Goal: Task Accomplishment & Management: Manage account settings

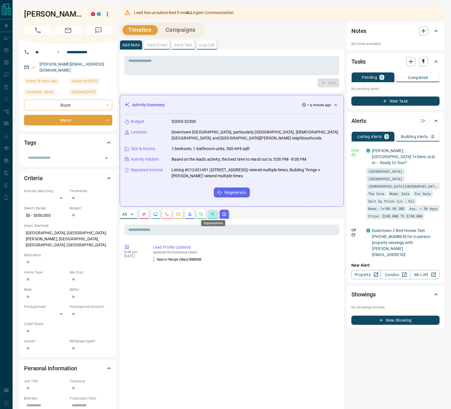
click at [213, 215] on icon "Opportunities" at bounding box center [213, 214] width 5 height 5
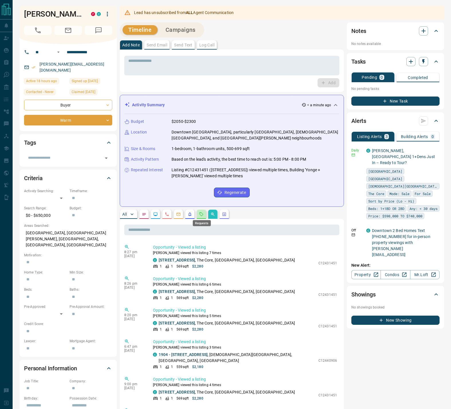
click at [202, 215] on icon "Requests" at bounding box center [202, 214] width 4 height 4
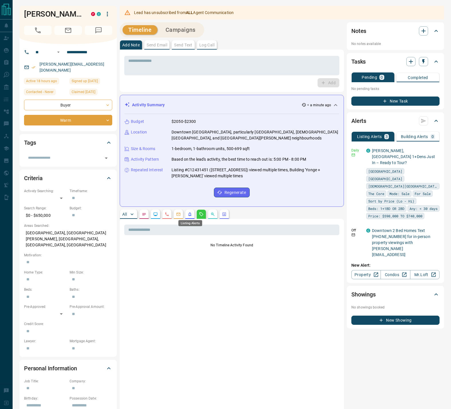
click at [188, 215] on icon "Listing Alerts" at bounding box center [190, 214] width 5 height 5
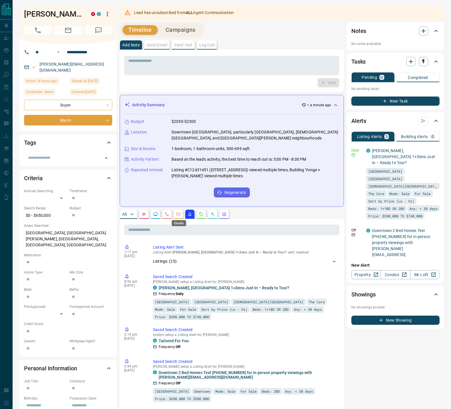
click at [180, 215] on icon "Emails" at bounding box center [179, 214] width 4 height 3
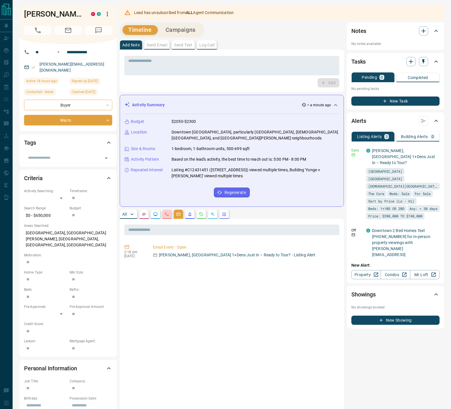
click at [170, 215] on button "button" at bounding box center [166, 214] width 9 height 9
click at [159, 213] on button "button" at bounding box center [155, 214] width 9 height 9
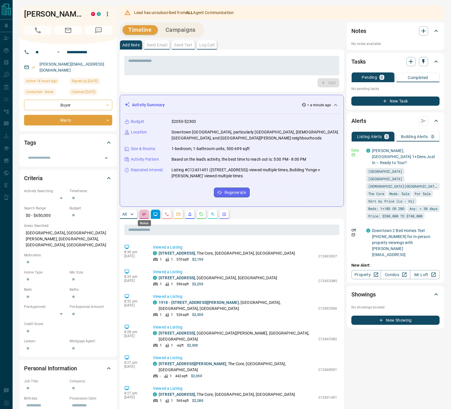
click at [145, 213] on icon "Notes" at bounding box center [144, 214] width 5 height 5
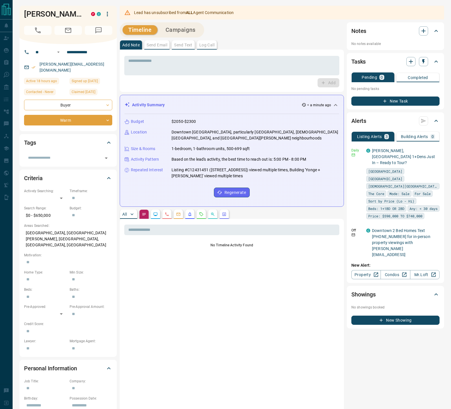
click at [273, 212] on div "All" at bounding box center [232, 214] width 224 height 9
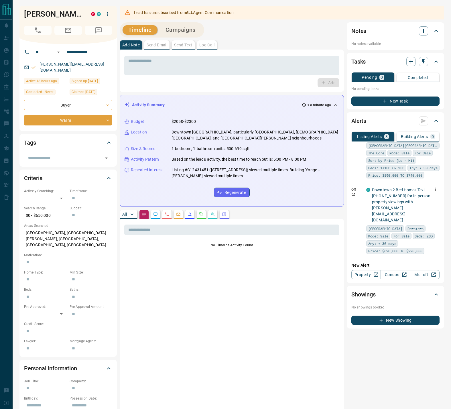
scroll to position [81, 0]
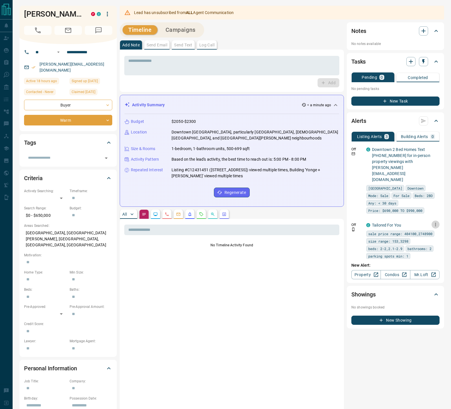
click at [433, 222] on icon "button" at bounding box center [435, 224] width 5 height 5
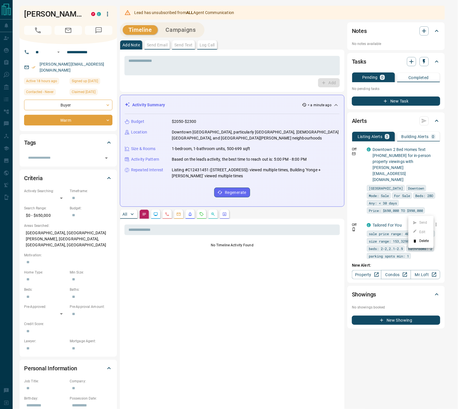
click at [413, 240] on icon at bounding box center [414, 241] width 2 height 3
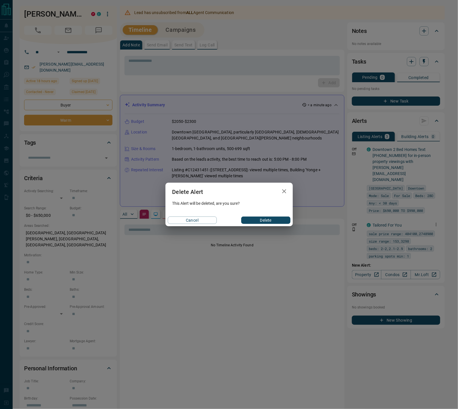
click at [260, 219] on button "Delete" at bounding box center [265, 220] width 49 height 7
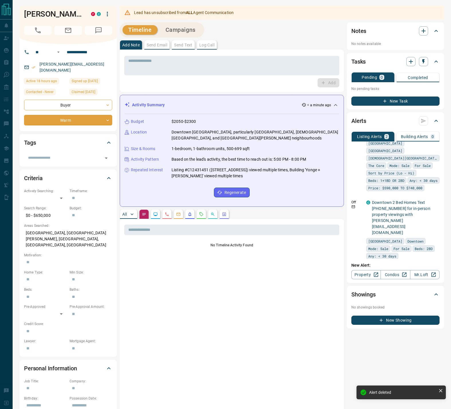
scroll to position [23, 0]
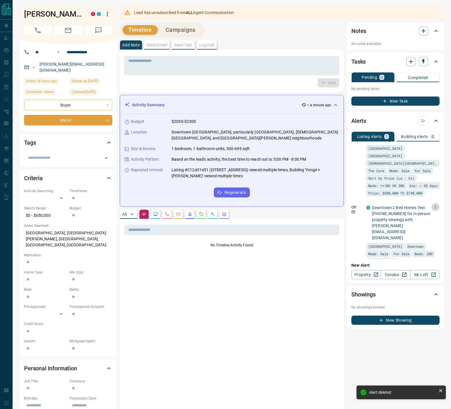
click at [433, 207] on icon "button" at bounding box center [435, 207] width 5 height 5
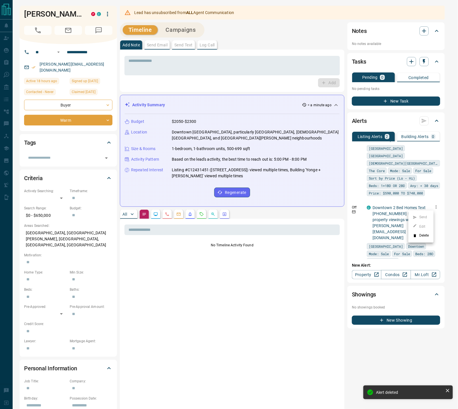
click at [418, 234] on li "Delete" at bounding box center [420, 235] width 25 height 9
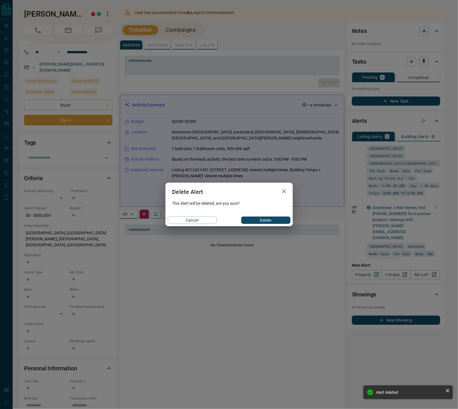
click at [274, 217] on button "Delete" at bounding box center [265, 220] width 49 height 7
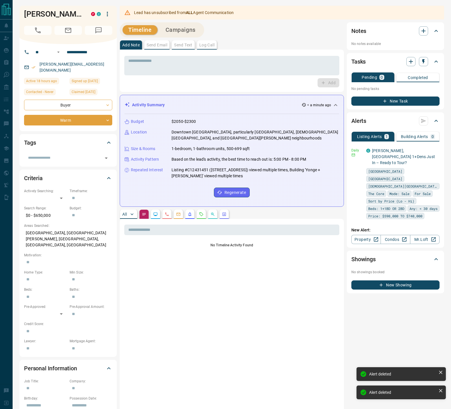
scroll to position [0, 0]
